Goal: Communication & Community: Answer question/provide support

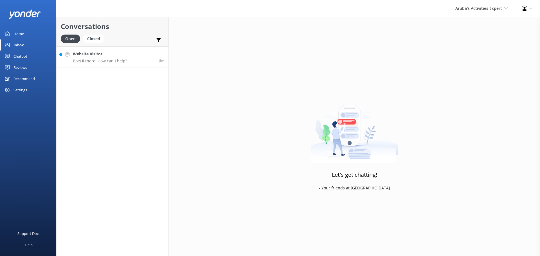
click at [130, 55] on link "Website Visitor Bot: Hi there! How can I help? 8m" at bounding box center [113, 56] width 112 height 21
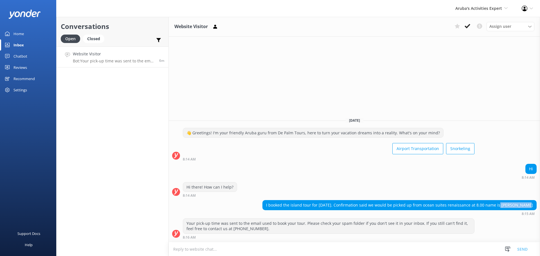
drag, startPoint x: 533, startPoint y: 205, endPoint x: 511, endPoint y: 206, distance: 21.4
click at [511, 206] on div "I booked the island tour for [DATE]. Confirmation said we would be picked up fr…" at bounding box center [400, 205] width 274 height 10
copy div "[PERSON_NAME]"
click at [222, 249] on textarea at bounding box center [354, 249] width 371 height 14
type textarea "did you locate the bus?"
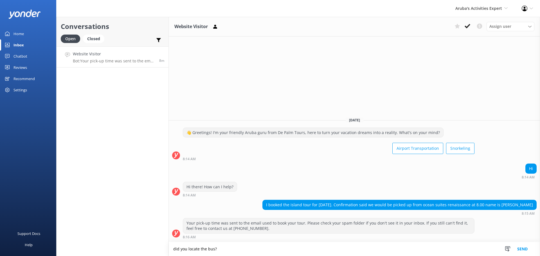
drag, startPoint x: 219, startPoint y: 252, endPoint x: 173, endPoint y: 250, distance: 45.9
click at [173, 250] on textarea "did you locate the bus?" at bounding box center [354, 249] width 371 height 14
click at [226, 251] on textarea "did you locate the bus?" at bounding box center [354, 249] width 371 height 14
click at [517, 246] on button "Send" at bounding box center [522, 249] width 21 height 14
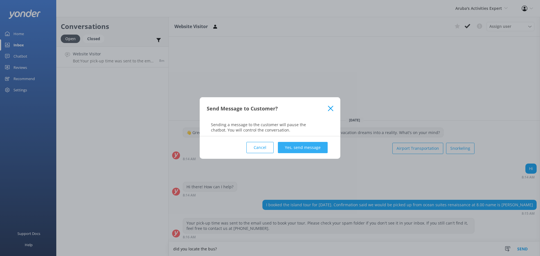
click at [312, 148] on button "Yes, send message" at bounding box center [303, 147] width 50 height 11
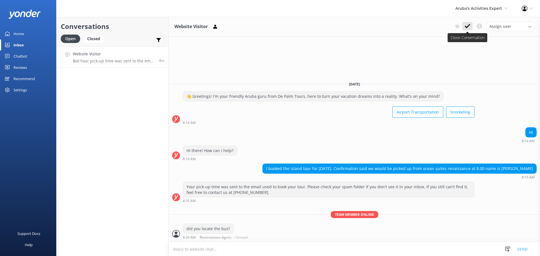
click at [470, 26] on button at bounding box center [467, 26] width 10 height 8
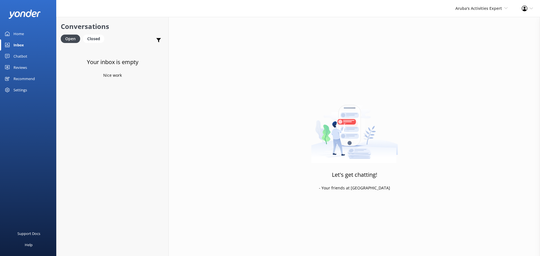
click at [478, 5] on div "Aruba's Activities Expert [GEOGRAPHIC_DATA] [GEOGRAPHIC_DATA]'s Activities Expe…" at bounding box center [481, 8] width 66 height 17
click at [479, 20] on link "De [GEOGRAPHIC_DATA]" at bounding box center [487, 23] width 56 height 13
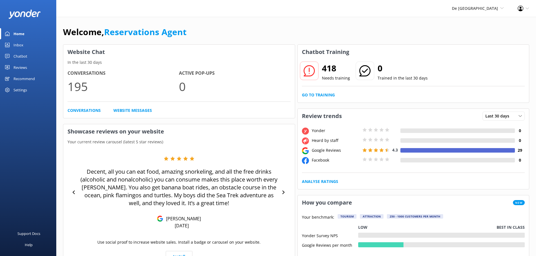
click at [23, 44] on div "Inbox" at bounding box center [18, 44] width 10 height 11
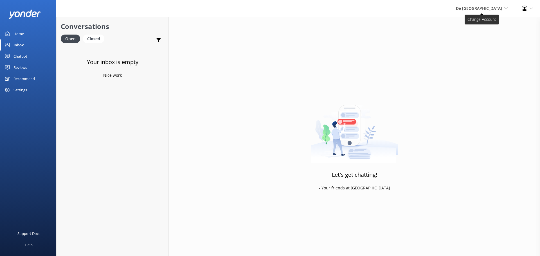
click at [497, 7] on span "De [GEOGRAPHIC_DATA]" at bounding box center [479, 8] width 46 height 5
click at [494, 37] on link "Aruba's Activities Expert" at bounding box center [487, 37] width 56 height 13
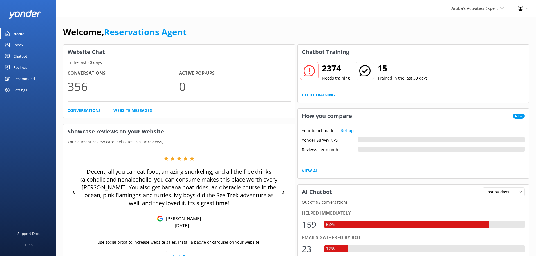
click at [21, 48] on div "Inbox" at bounding box center [18, 44] width 10 height 11
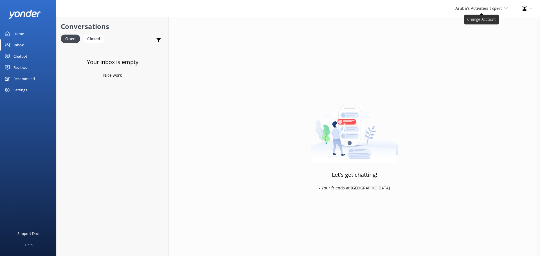
click at [474, 8] on span "Aruba's Activities Expert" at bounding box center [478, 8] width 47 height 5
click at [481, 49] on link "The Captain" at bounding box center [487, 50] width 56 height 13
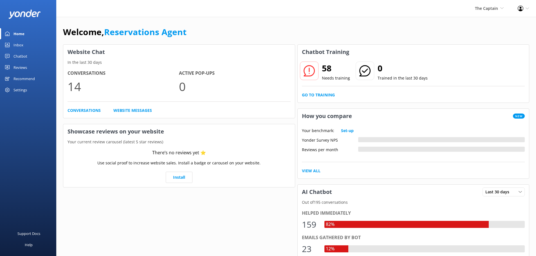
click at [24, 45] on link "Inbox" at bounding box center [28, 44] width 56 height 11
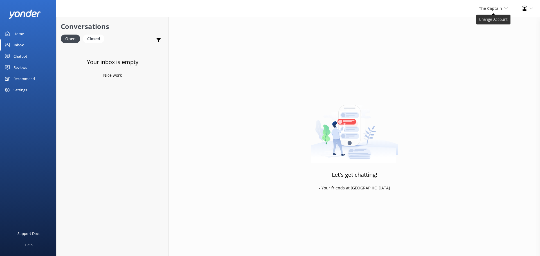
click at [485, 6] on span "The Captain" at bounding box center [490, 8] width 23 height 5
click at [493, 21] on link "De [GEOGRAPHIC_DATA]" at bounding box center [487, 23] width 56 height 13
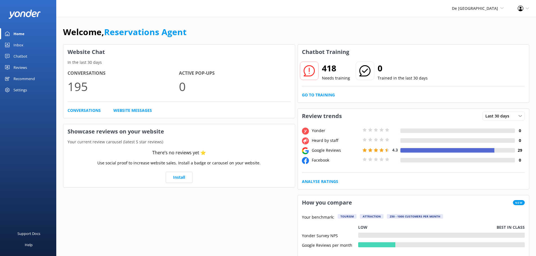
click at [23, 44] on div "Inbox" at bounding box center [18, 44] width 10 height 11
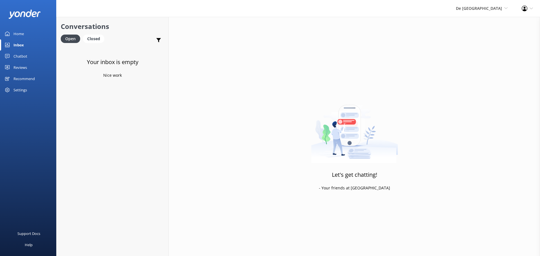
click at [486, 15] on div "De Palm Island De Palm Island Aruba's Activities Expert The Captain" at bounding box center [482, 8] width 66 height 17
click at [482, 21] on link "De [GEOGRAPHIC_DATA]" at bounding box center [487, 23] width 56 height 13
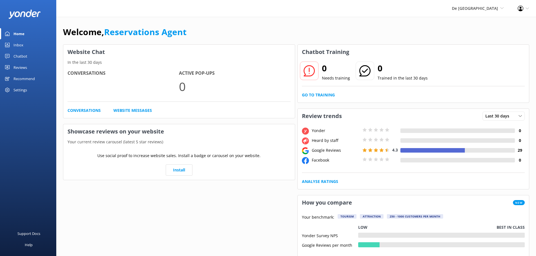
click at [26, 46] on link "Inbox" at bounding box center [28, 44] width 56 height 11
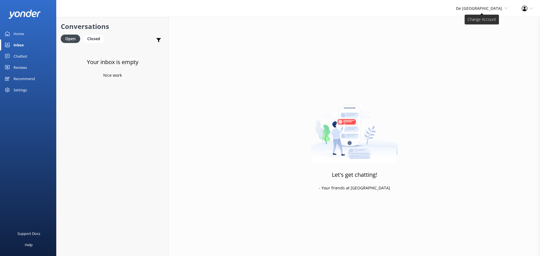
click at [483, 9] on span "De [GEOGRAPHIC_DATA]" at bounding box center [479, 8] width 46 height 5
click at [485, 37] on link "Aruba's Activities Expert" at bounding box center [487, 37] width 56 height 13
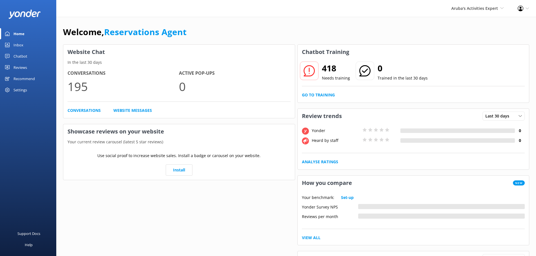
click at [19, 43] on div "Inbox" at bounding box center [18, 44] width 10 height 11
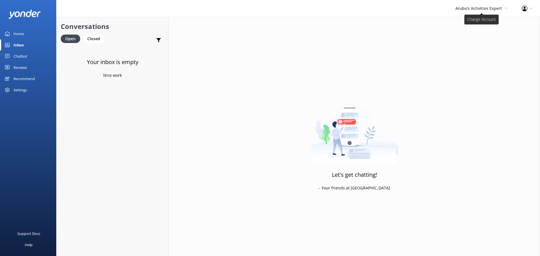
click at [465, 7] on span "Aruba's Activities Expert" at bounding box center [478, 8] width 47 height 5
click at [470, 50] on link "The Captain" at bounding box center [487, 50] width 56 height 13
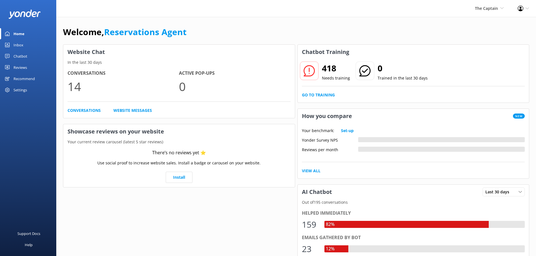
click at [17, 45] on div "Inbox" at bounding box center [18, 44] width 10 height 11
